Goal: Task Accomplishment & Management: Complete application form

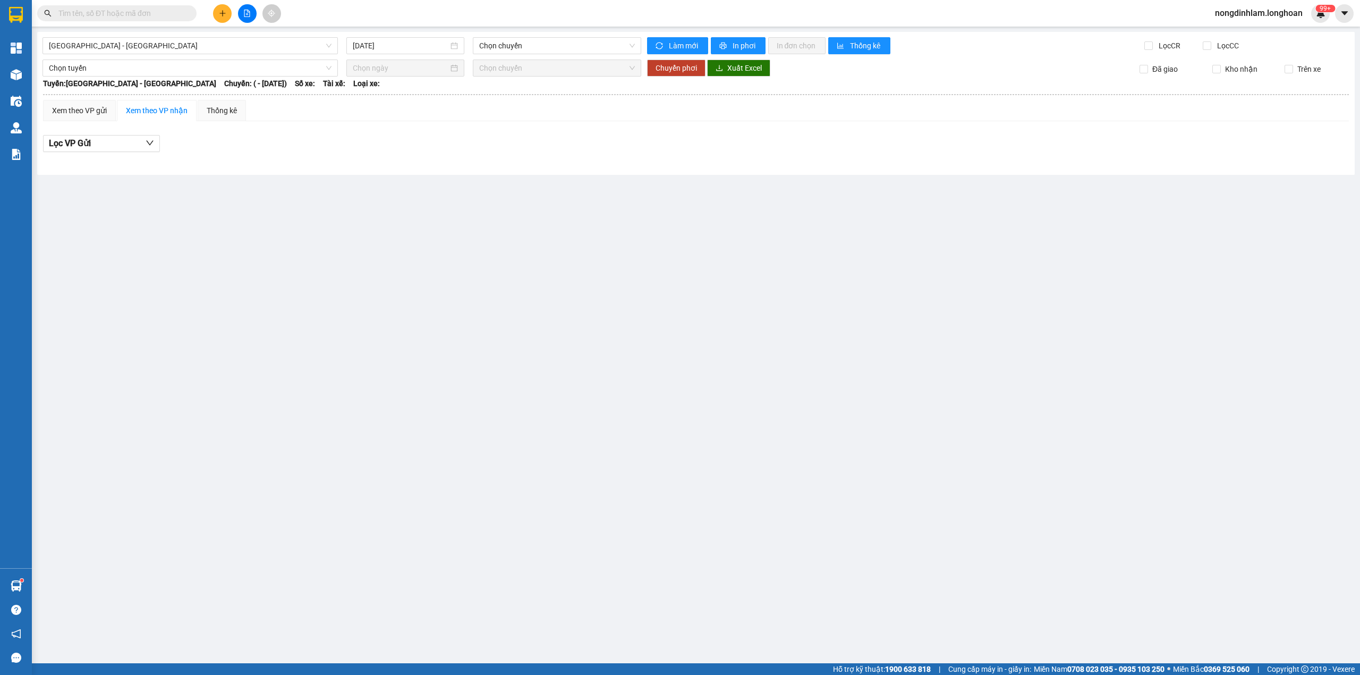
click at [164, 11] on input "text" at bounding box center [120, 13] width 125 height 12
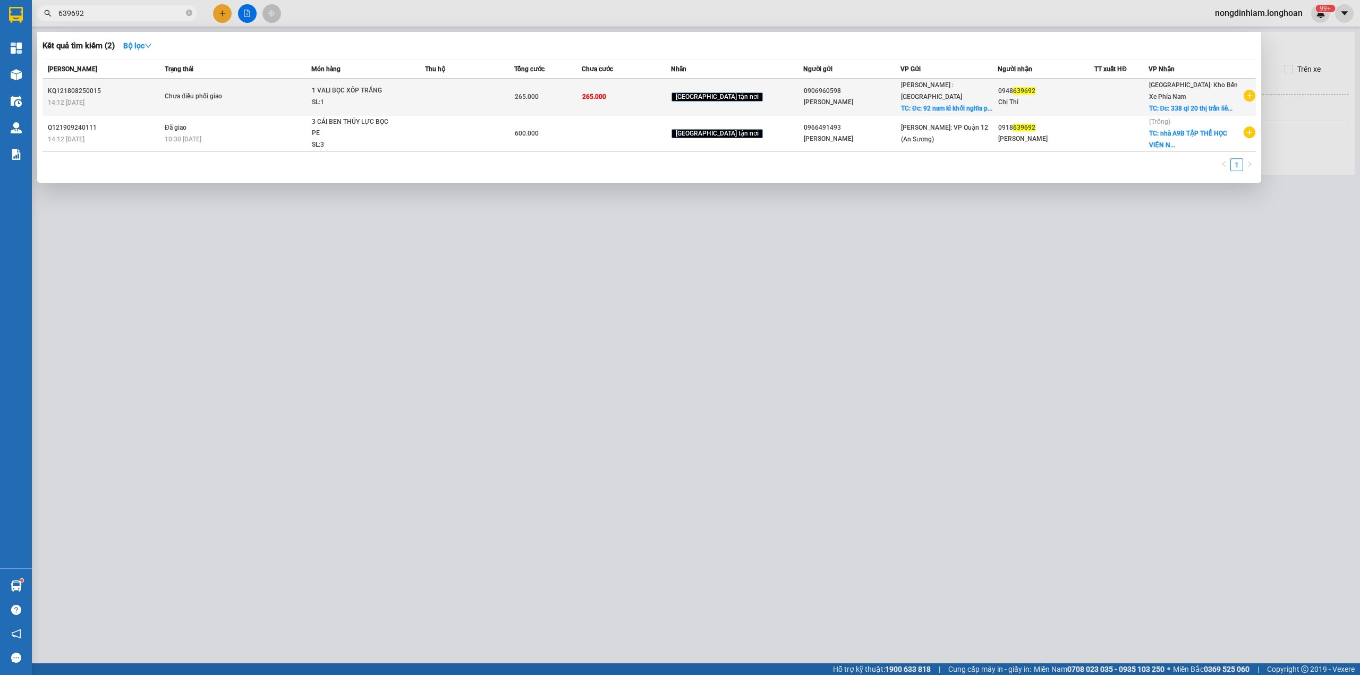
type input "639692"
click at [974, 105] on span "TC: Đc: 92 nam kì khởi nghĩa p..." at bounding box center [946, 108] width 91 height 7
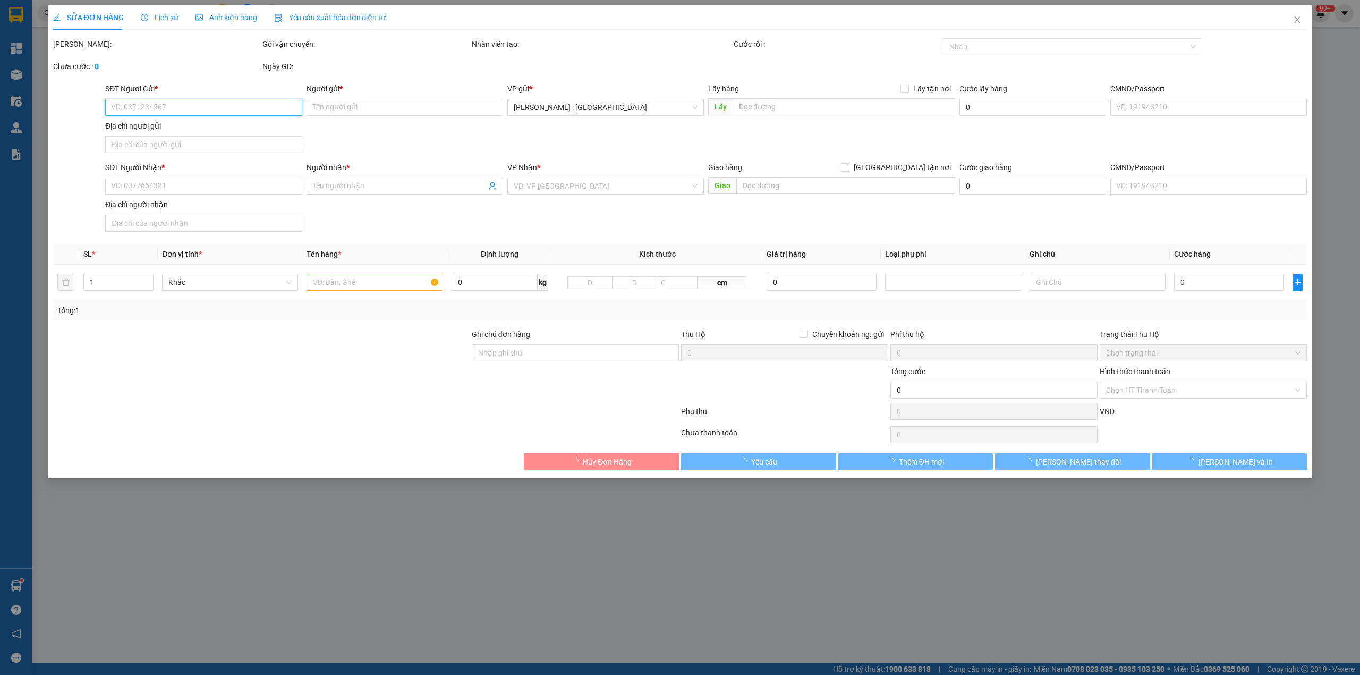
type input "0906960598"
type input "[PERSON_NAME]"
checkbox input "true"
type input "Đc: 92 nam kì khởi nghĩa phường [GEOGRAPHIC_DATA] 1 [GEOGRAPHIC_DATA]"
type input "0948639692"
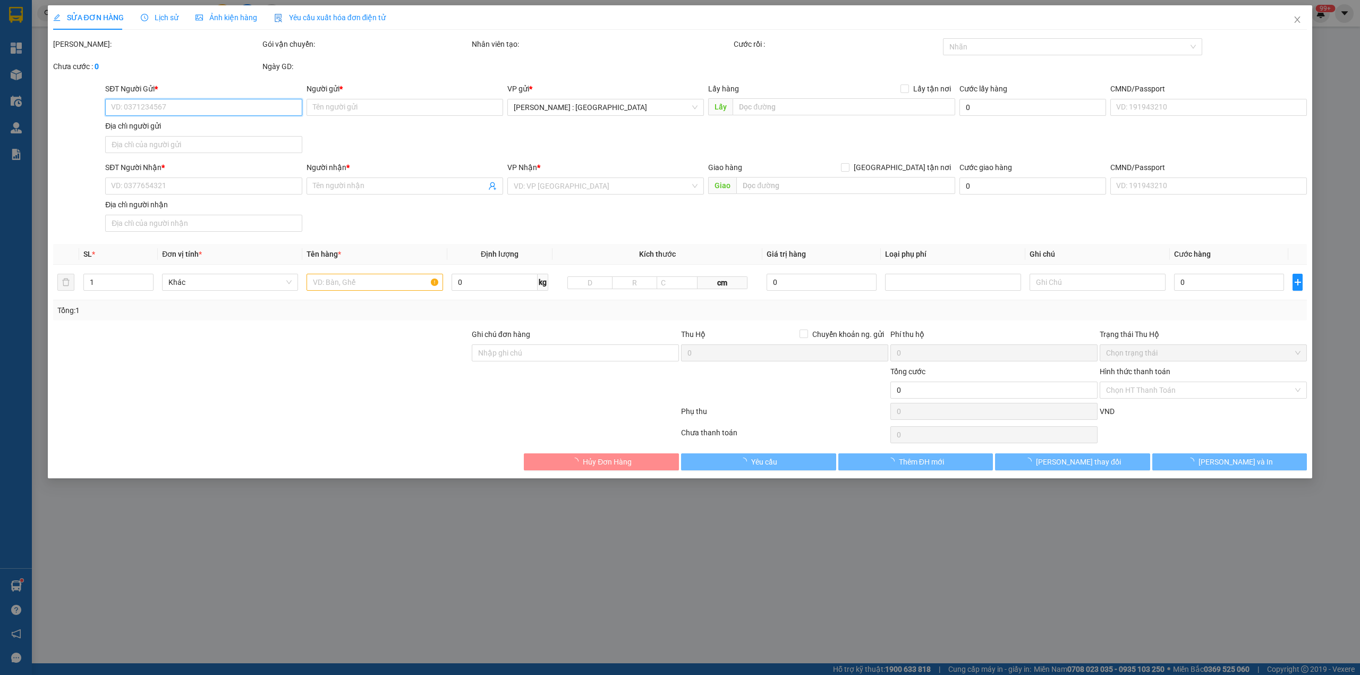
type input "Chị Thi"
checkbox input "true"
type input "Đc: 338 ql 20 thị trấn [GEOGRAPHIC_DATA], đức trọng, [GEOGRAPHIC_DATA]"
type input "265.000"
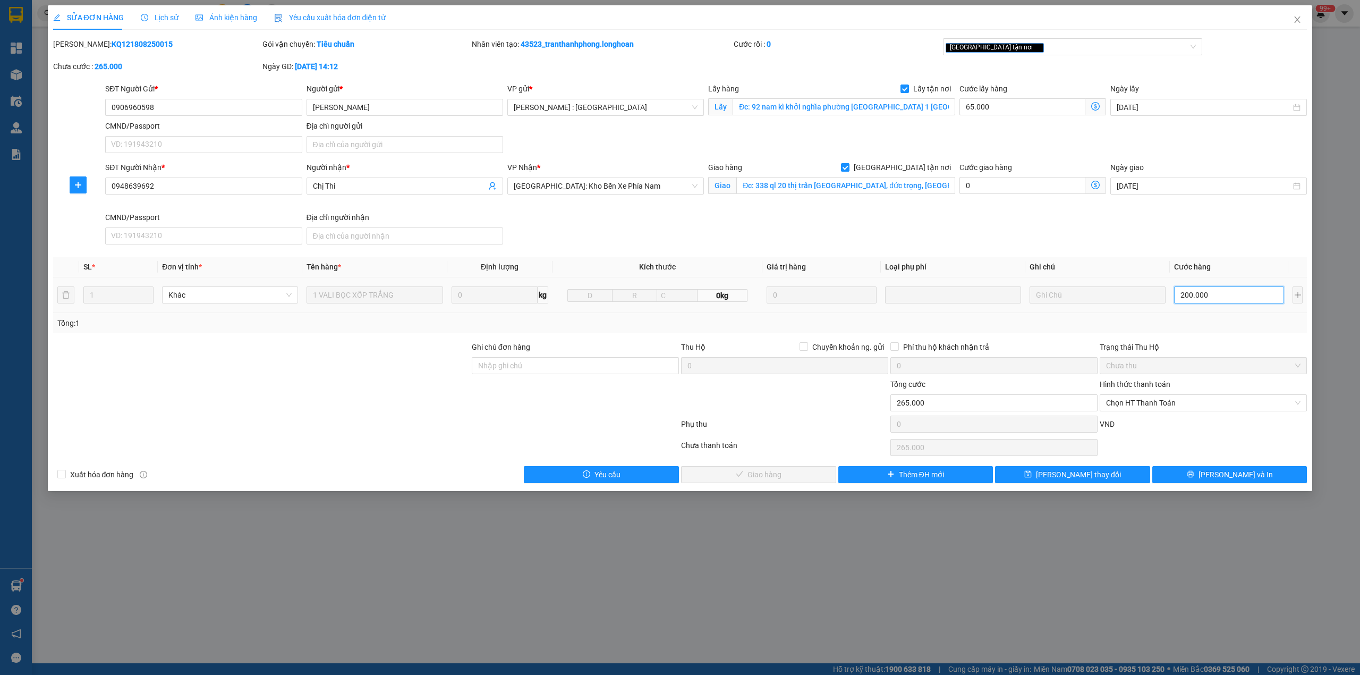
click at [1195, 294] on input "200.000" at bounding box center [1229, 294] width 110 height 17
click at [978, 112] on input "65.000" at bounding box center [1023, 106] width 126 height 17
type input "200.000"
type input "0"
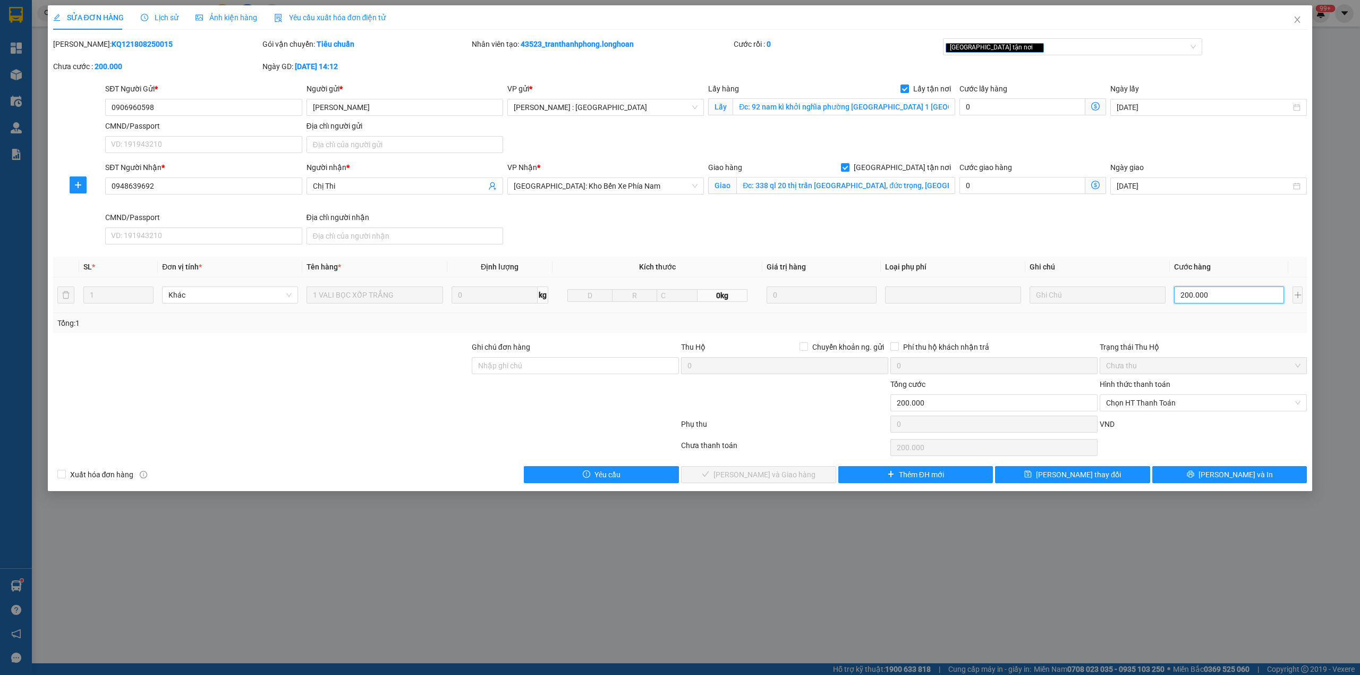
drag, startPoint x: 1197, startPoint y: 289, endPoint x: 1194, endPoint y: 294, distance: 5.9
click at [1196, 290] on input "200.000" at bounding box center [1229, 294] width 110 height 17
type input "0"
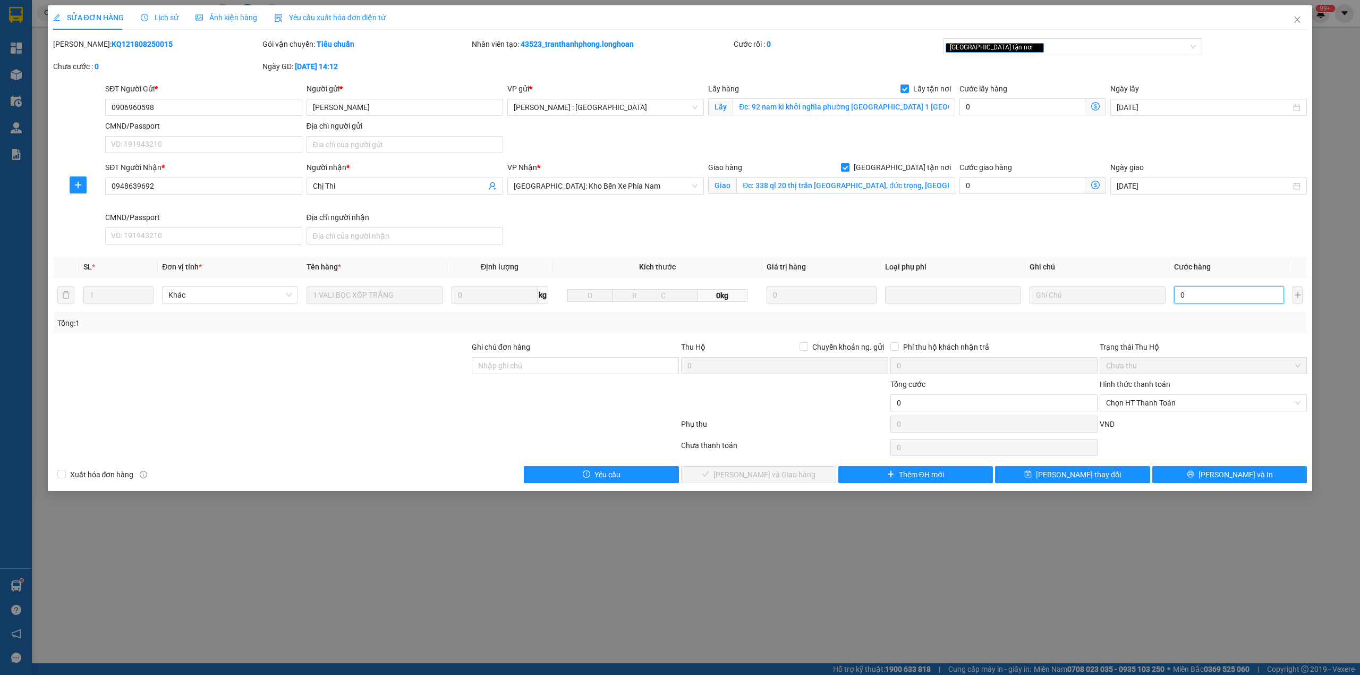
type input "1"
type input "01"
type input "1.000"
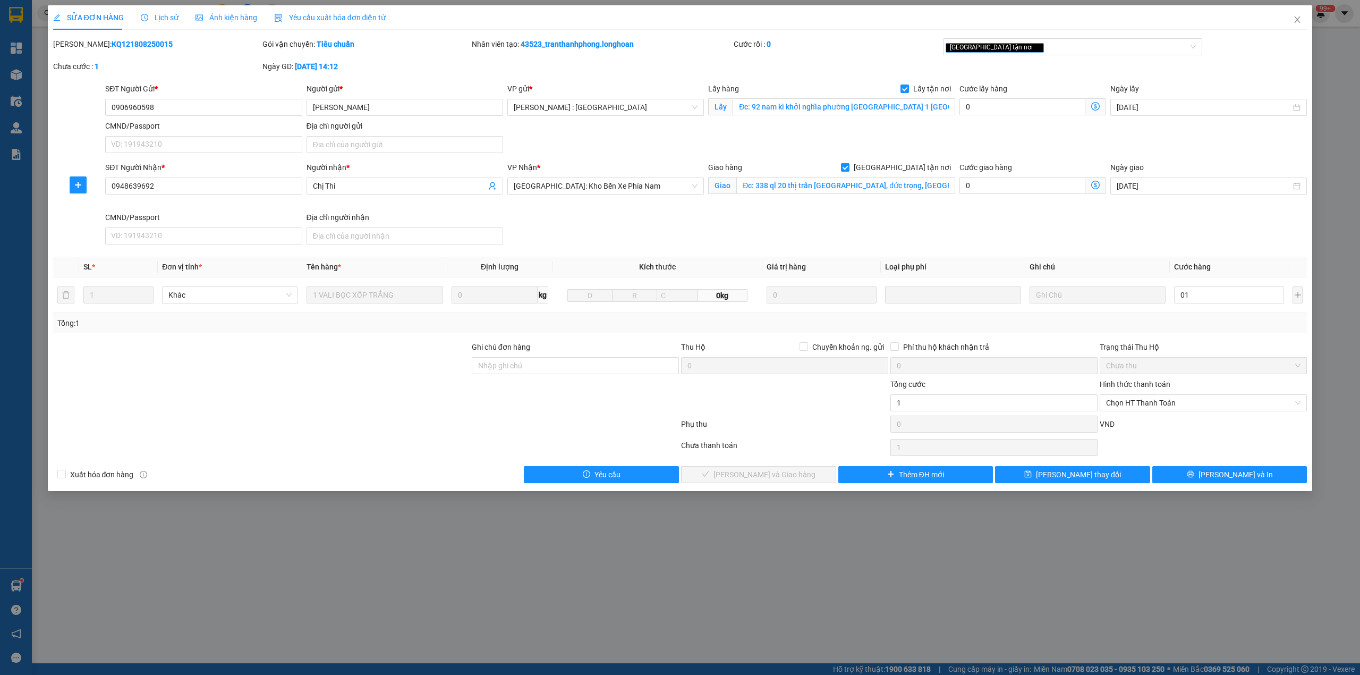
type input "1.000"
click at [929, 329] on div "Tổng: 1" at bounding box center [680, 323] width 1246 height 12
click at [536, 362] on input "Ghi chú đơn hàng" at bounding box center [575, 365] width 207 height 17
type input "K"
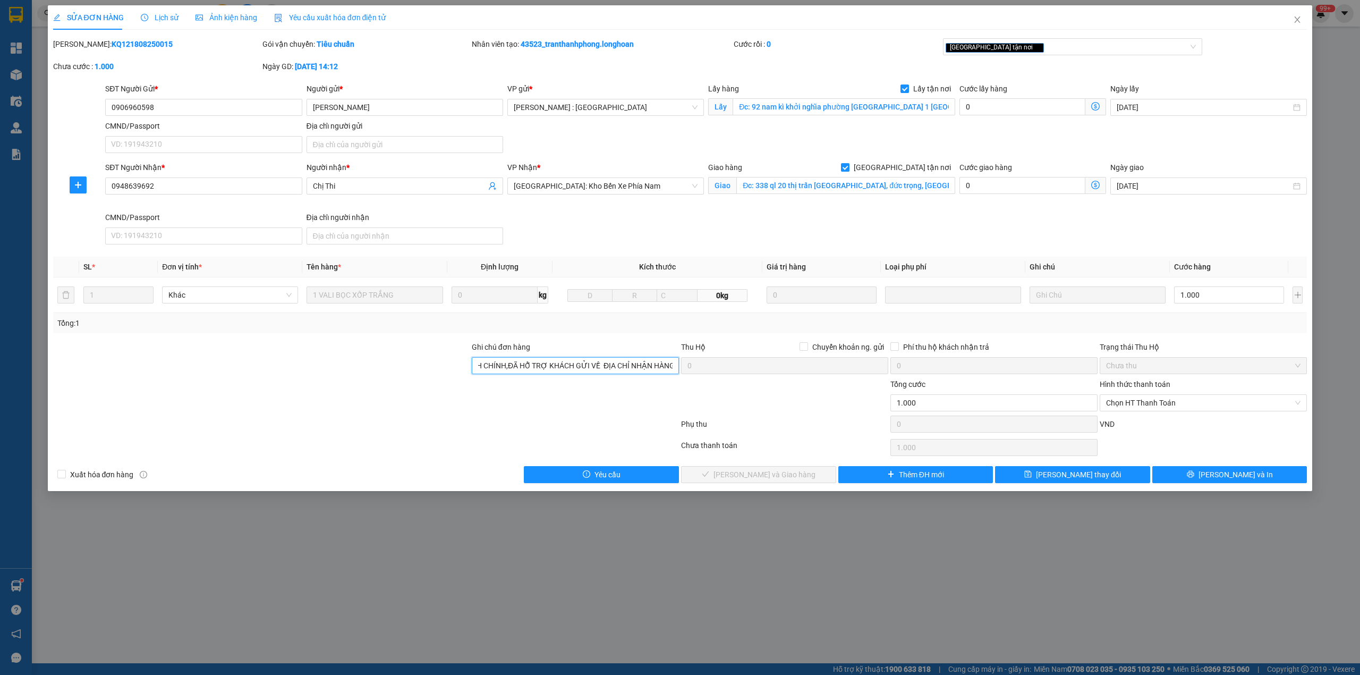
scroll to position [0, 136]
type input "KHÔNG GIAO ĐƯỢC TRONG GIỪO HÀNH CHÍNH,ĐÃ HỖ TRỢ KHÁCH GỬI VỀ ĐỊA CHỈ NHẬN HÀNG"
drag, startPoint x: 1223, startPoint y: 476, endPoint x: 1158, endPoint y: 528, distance: 83.1
click at [1223, 475] on span "[PERSON_NAME] và In" at bounding box center [1236, 475] width 74 height 12
